Goal: Communication & Community: Answer question/provide support

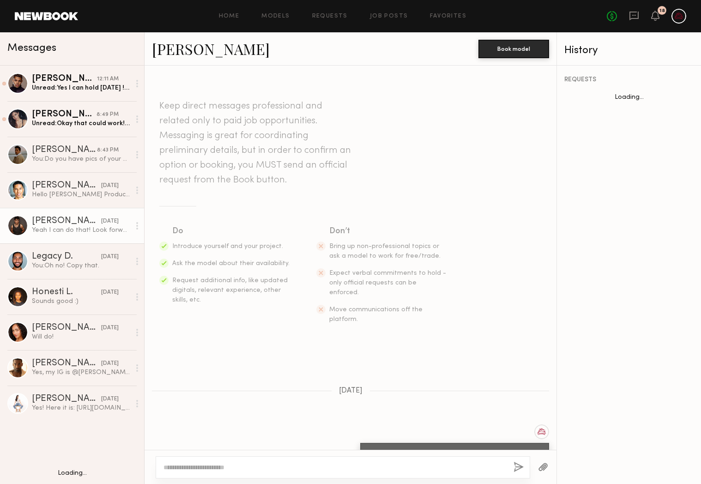
scroll to position [541, 0]
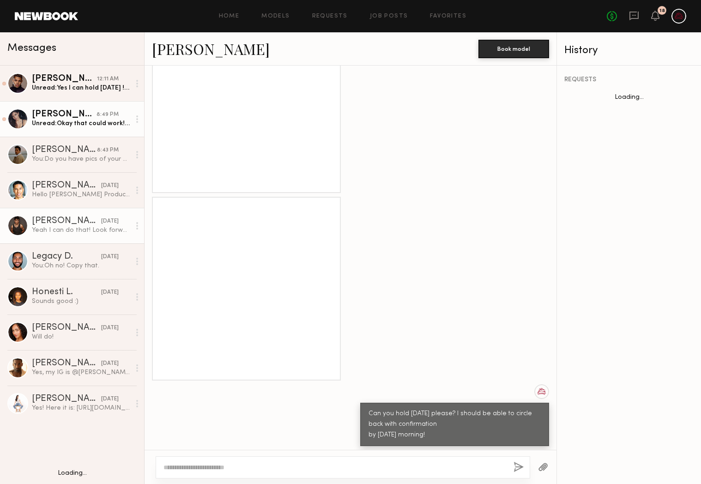
click at [66, 116] on div "[PERSON_NAME]" at bounding box center [64, 114] width 65 height 9
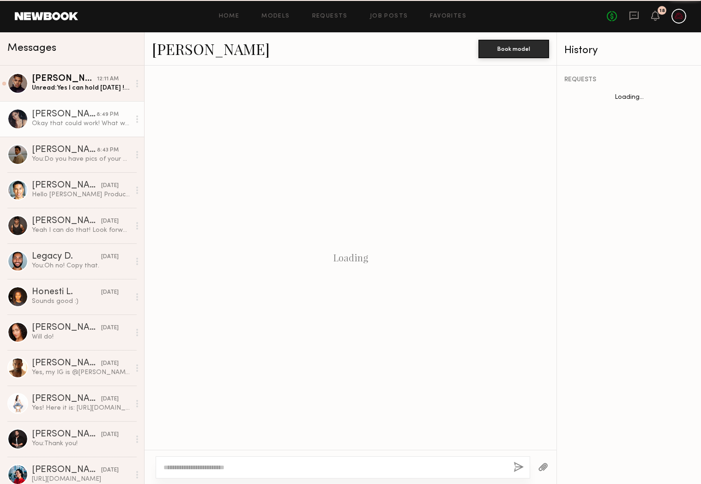
scroll to position [358, 0]
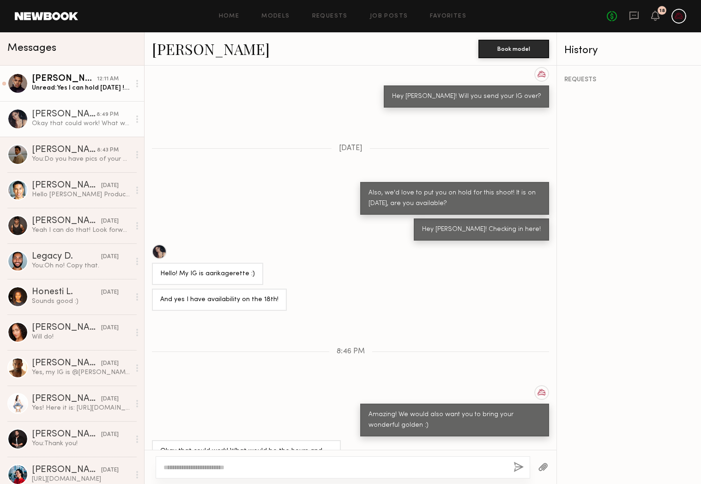
click at [67, 88] on div "Unread: Yes I can hold [DATE] ! Thank you!" at bounding box center [81, 88] width 98 height 9
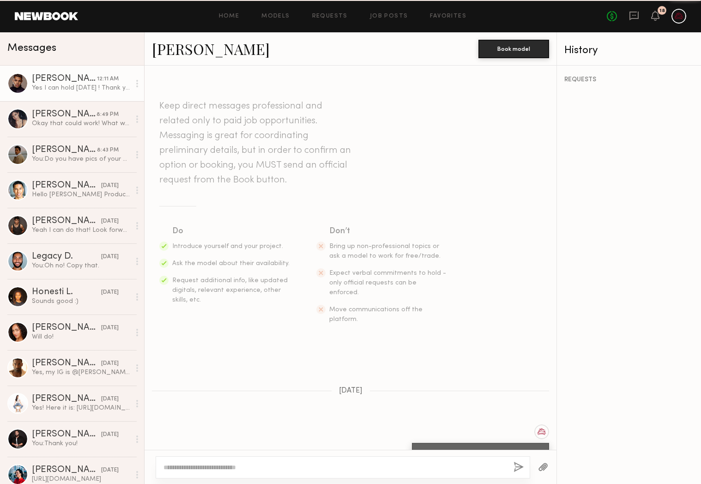
scroll to position [432, 0]
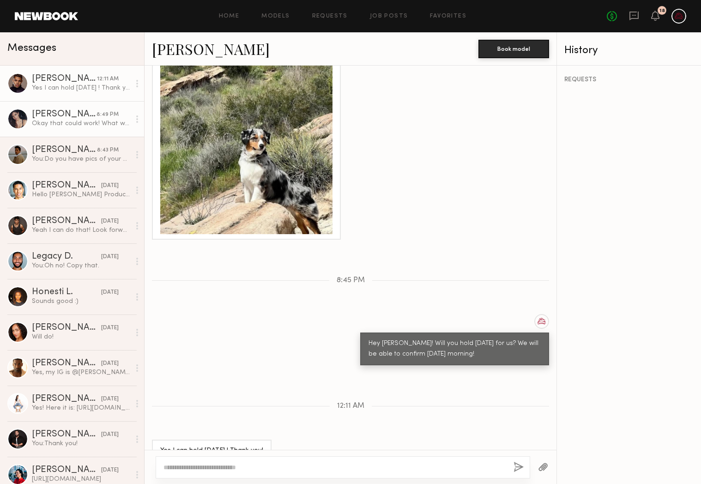
click at [72, 126] on div "Okay that could work! What would be the hours and rate?" at bounding box center [81, 123] width 98 height 9
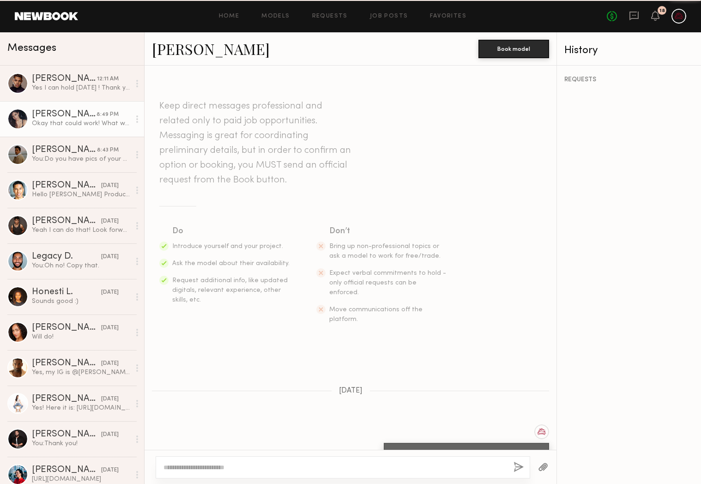
scroll to position [358, 0]
